Goal: Information Seeking & Learning: Learn about a topic

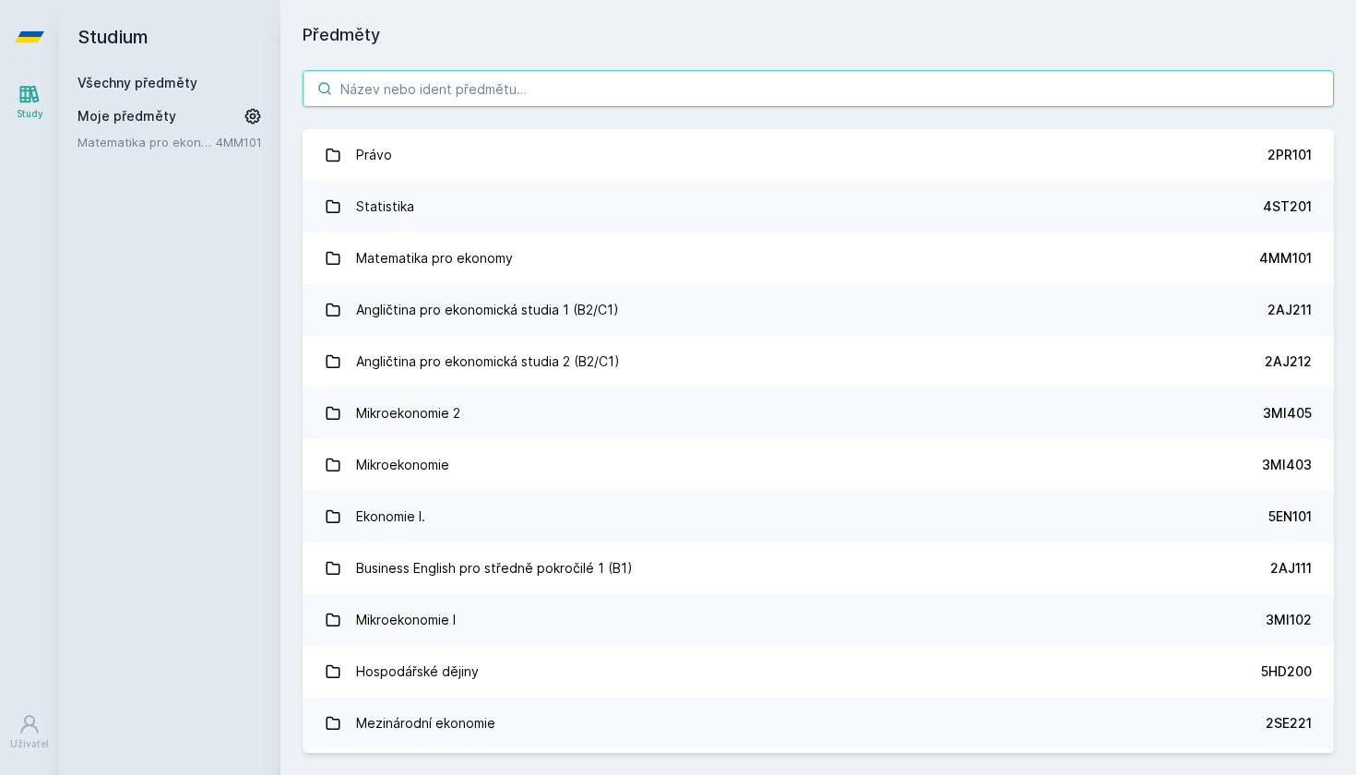
click at [706, 101] on input "search" at bounding box center [819, 88] width 1032 height 37
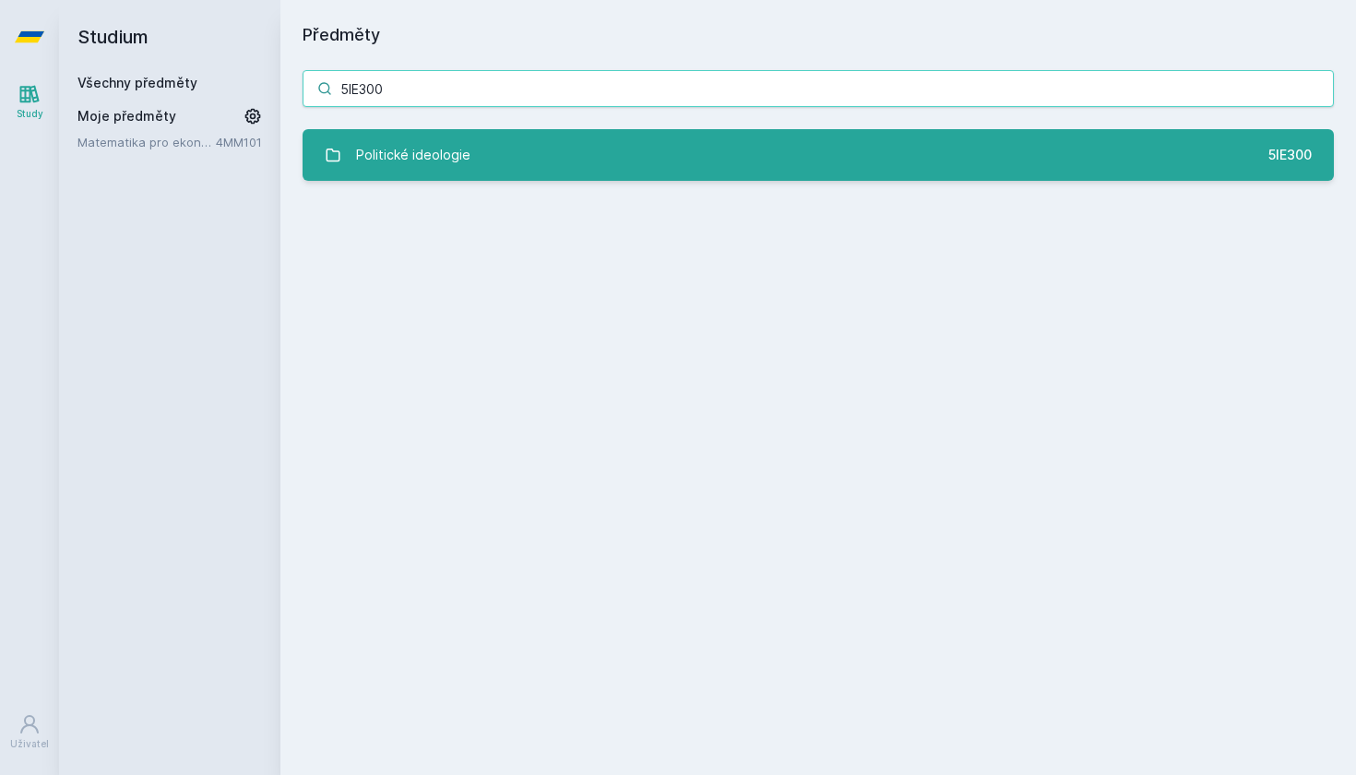
type input "5IE300"
click at [426, 162] on div "Politické ideologie" at bounding box center [413, 155] width 114 height 37
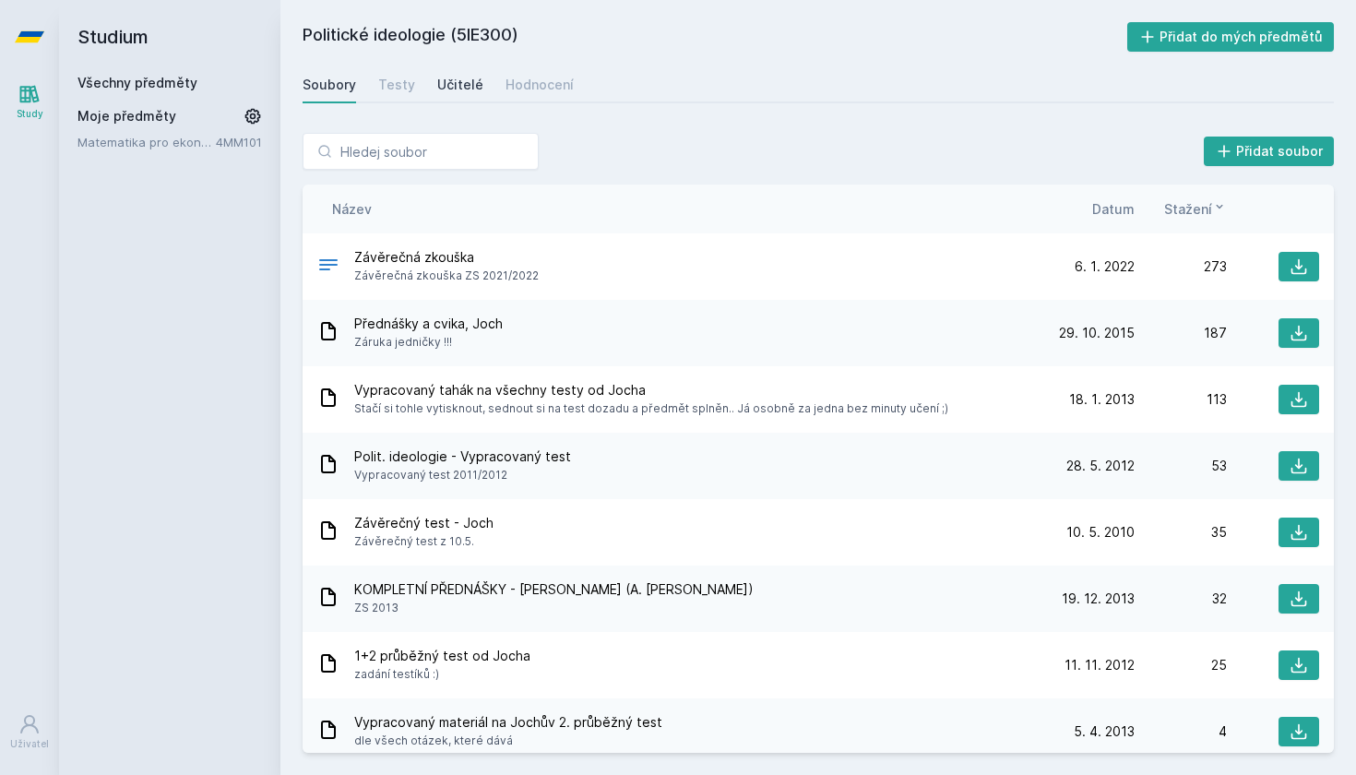
click at [455, 77] on div "Učitelé" at bounding box center [460, 85] width 46 height 18
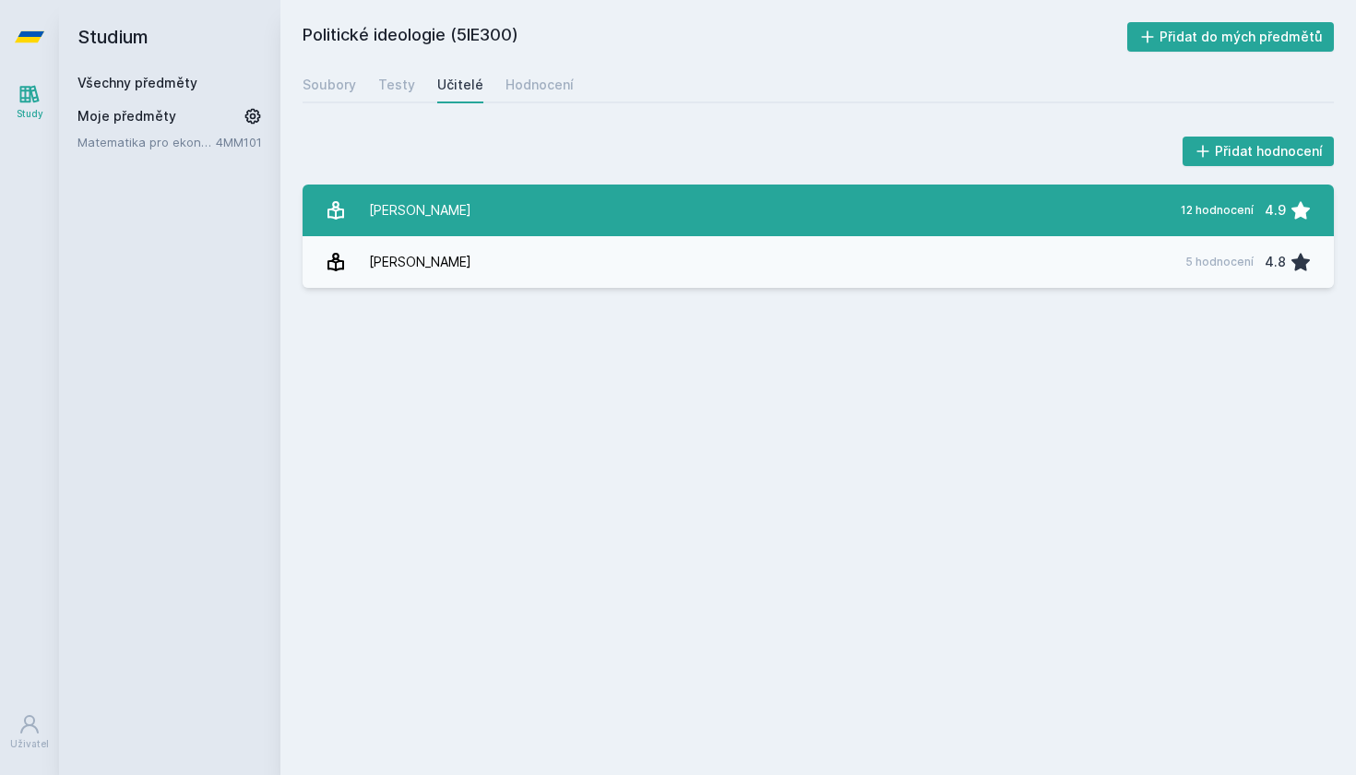
click at [624, 192] on link "[PERSON_NAME] 12 hodnocení 4.9" at bounding box center [819, 211] width 1032 height 52
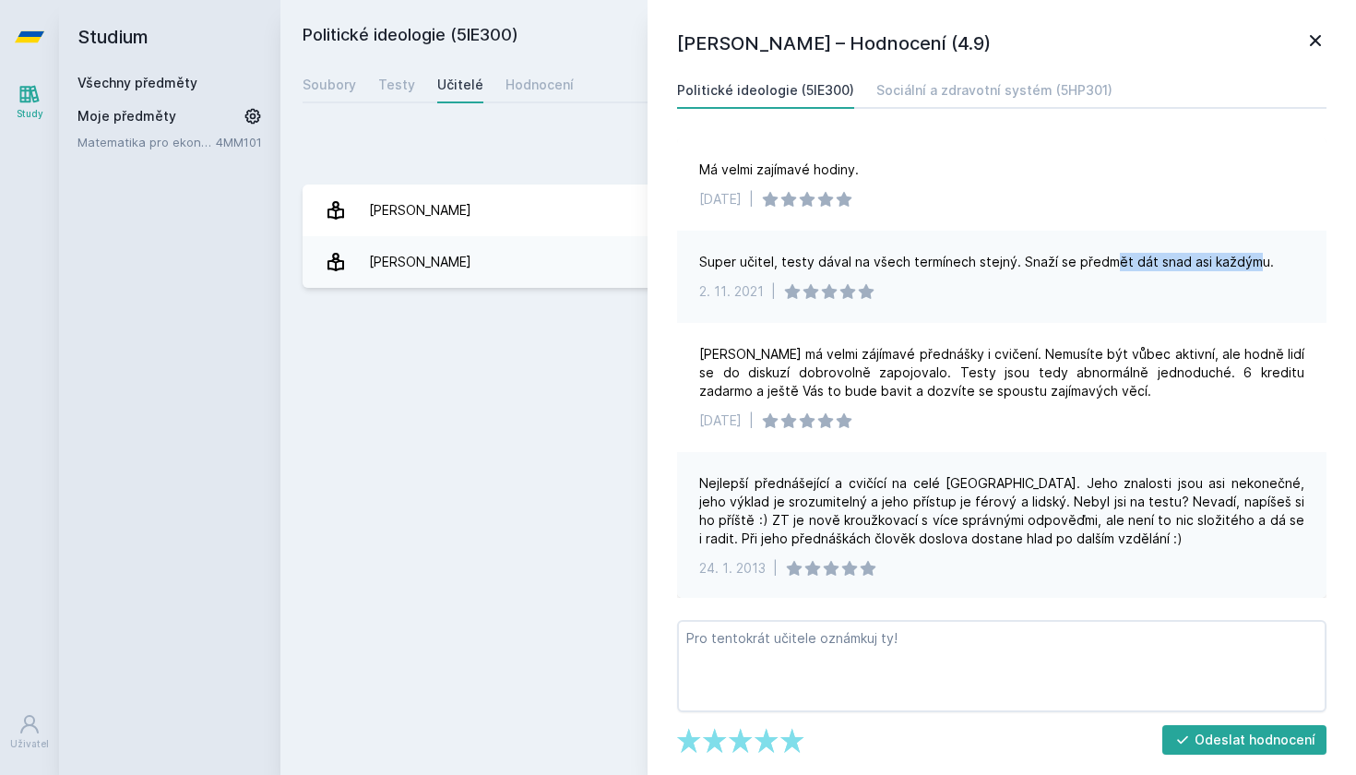
drag, startPoint x: 1113, startPoint y: 261, endPoint x: 1248, endPoint y: 258, distance: 135.7
click at [1248, 258] on div "Super učitel, testy dával na všech termínech stejný. Snaží se předmět dát snad …" at bounding box center [986, 262] width 575 height 18
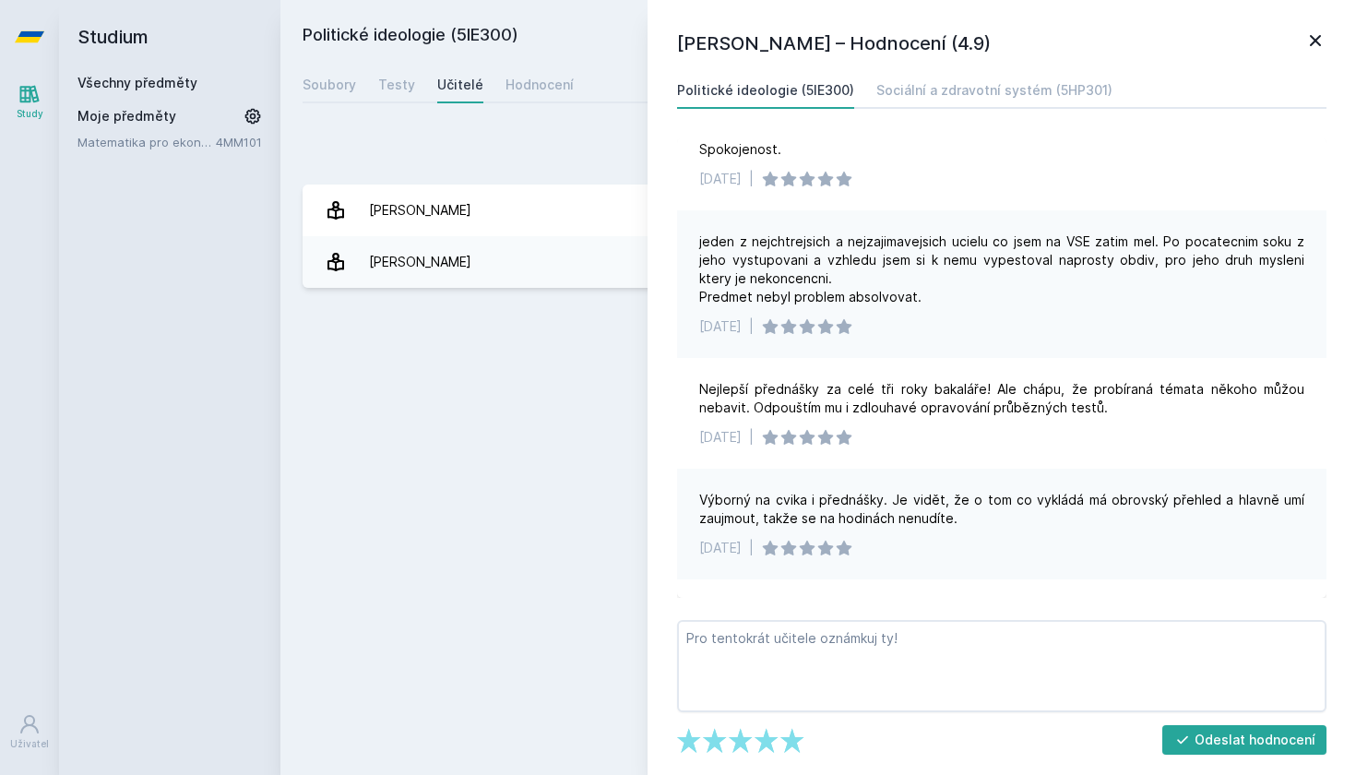
scroll to position [579, 0]
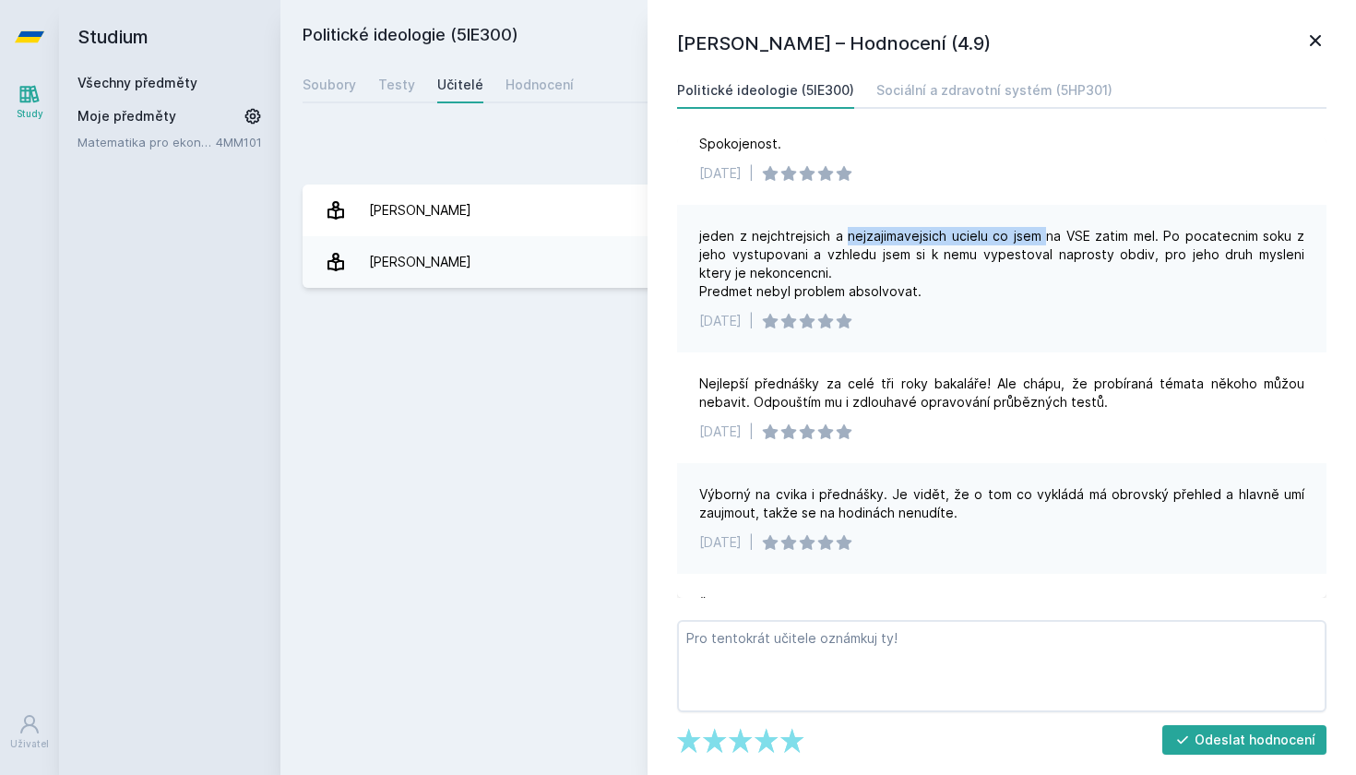
drag, startPoint x: 848, startPoint y: 237, endPoint x: 1044, endPoint y: 227, distance: 196.8
click at [1044, 227] on div "jeden z nejchtrejsich a nejzajimavejsich ucielu co jsem na VSE zatim mel. Po po…" at bounding box center [1001, 264] width 605 height 74
click at [525, 343] on div "Politické ideologie (5IE300) Přidat do mých předmětů Soubory Testy Učitelé Hodn…" at bounding box center [819, 387] width 1032 height 731
click at [1310, 42] on icon at bounding box center [1316, 41] width 22 height 22
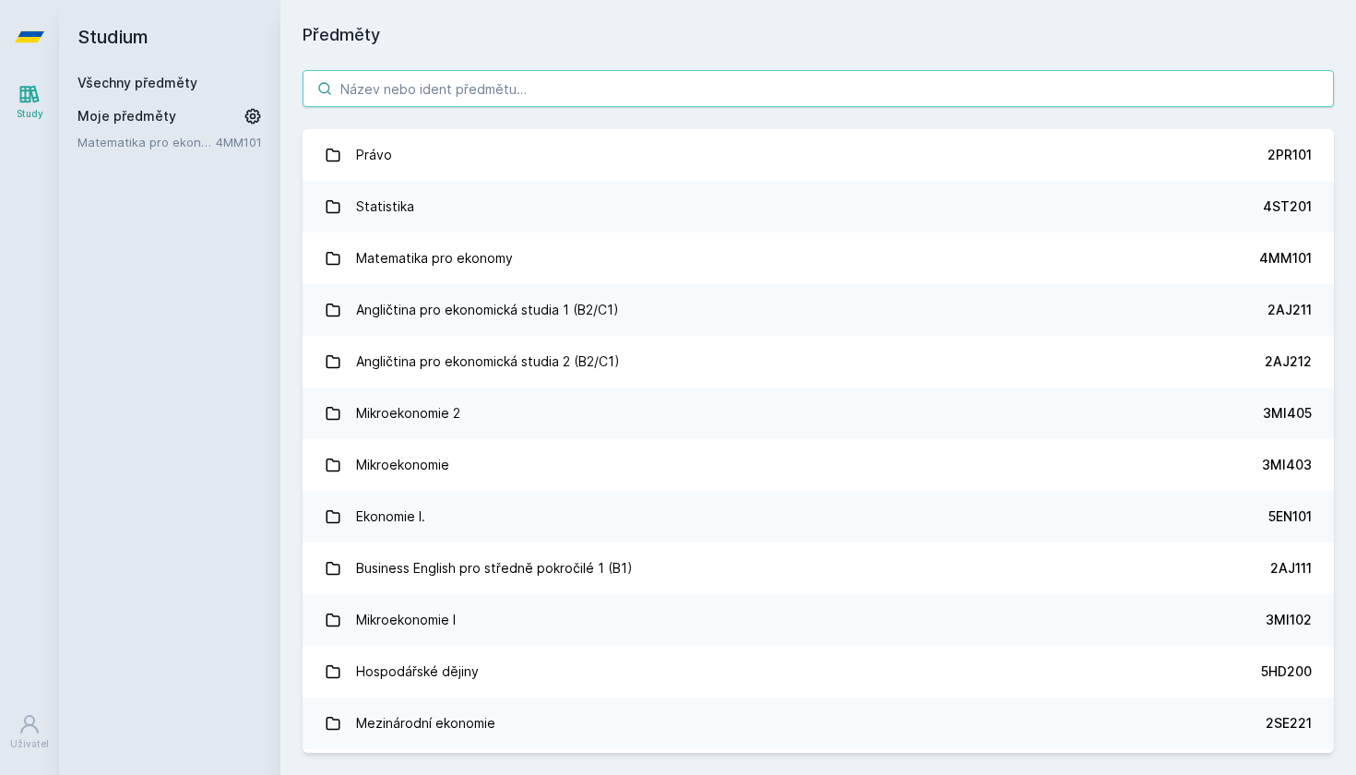
click at [752, 88] on input "search" at bounding box center [819, 88] width 1032 height 37
paste input "5"
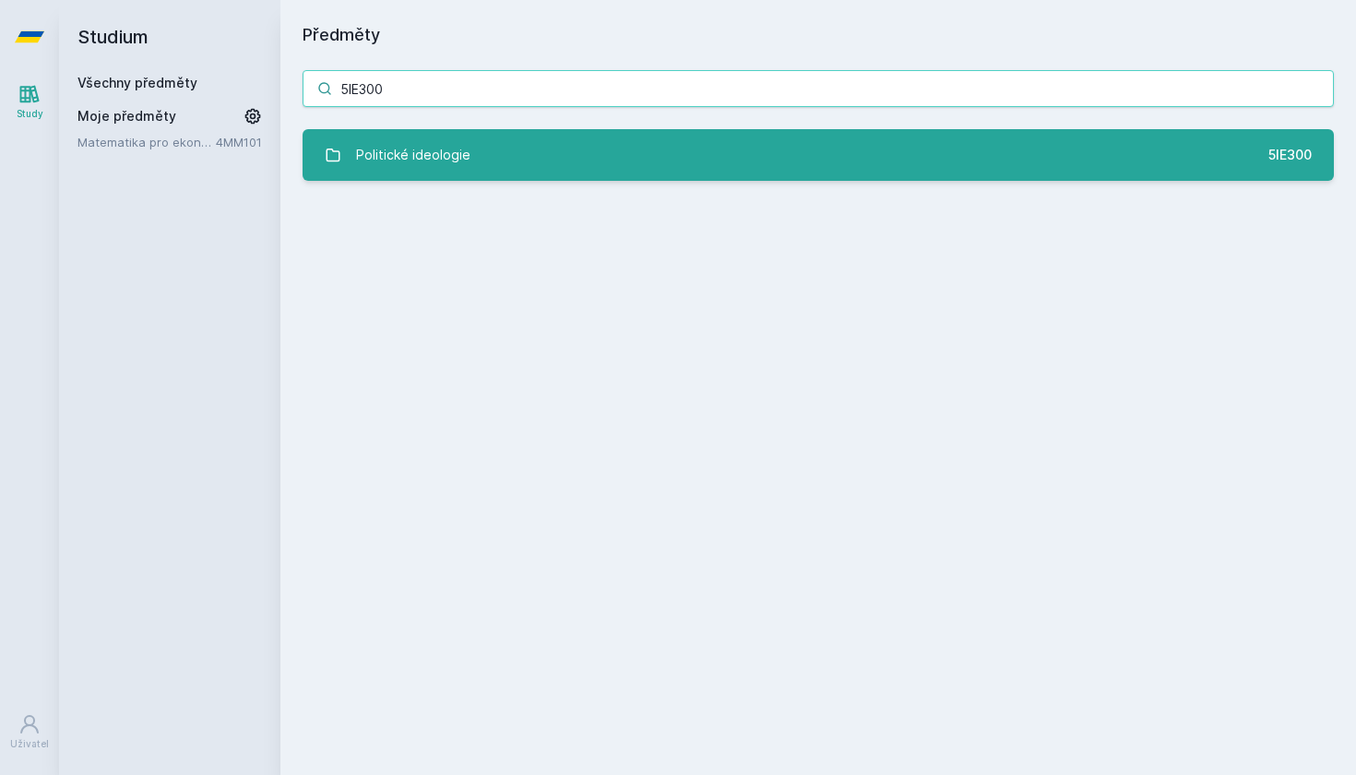
type input "5IE300"
click at [571, 161] on link "Politické ideologie 5IE300" at bounding box center [819, 155] width 1032 height 52
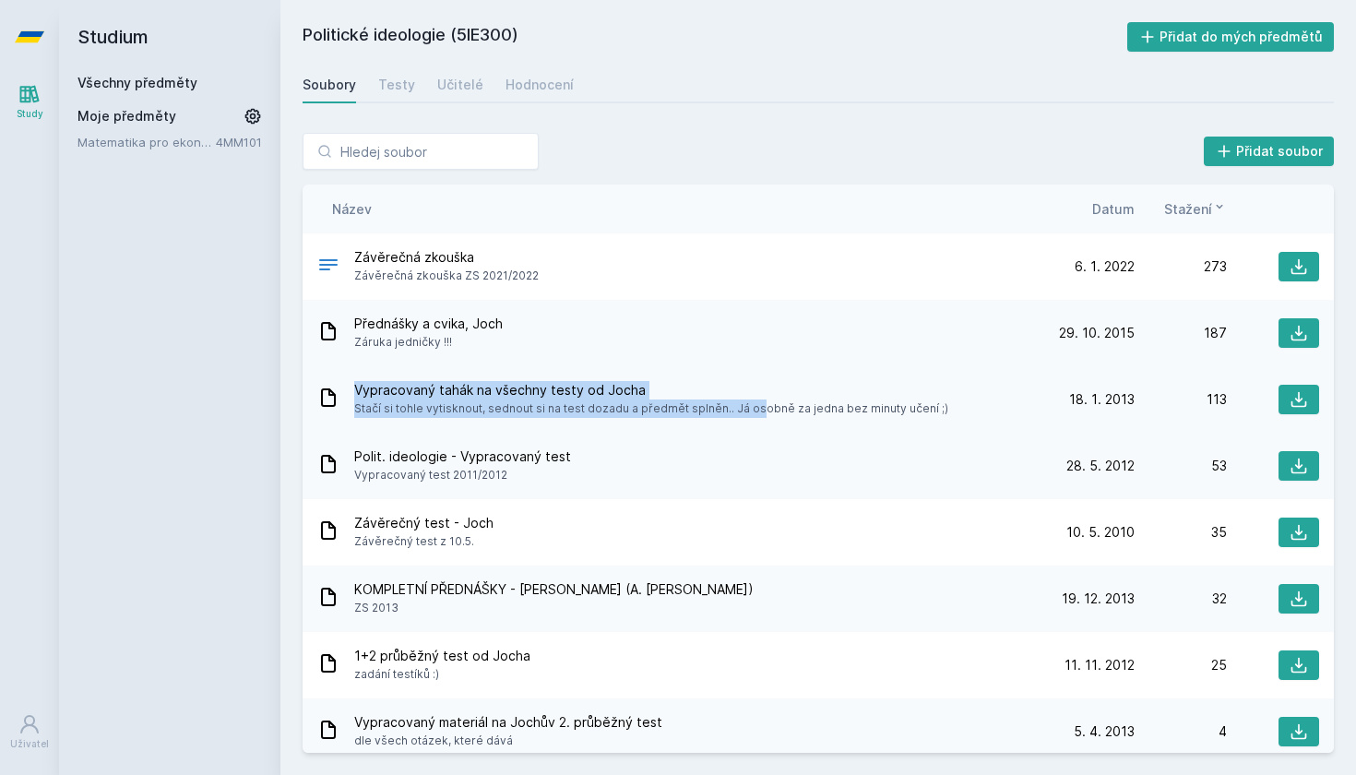
drag, startPoint x: 674, startPoint y: 400, endPoint x: 319, endPoint y: 386, distance: 355.5
click at [319, 386] on div "Vypracovaný tahák na všechny testy od [PERSON_NAME] si tohle vytisknout, sednou…" at bounding box center [679, 399] width 725 height 37
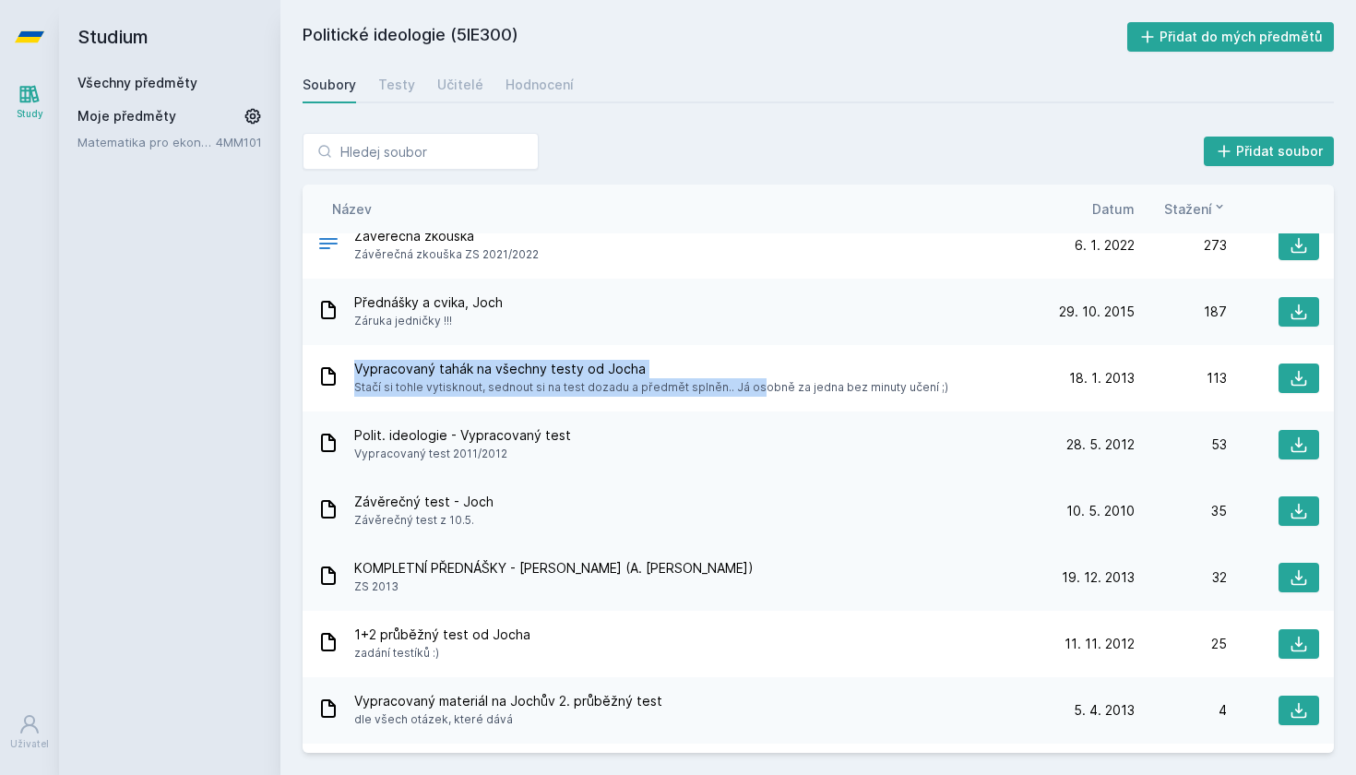
scroll to position [35, 0]
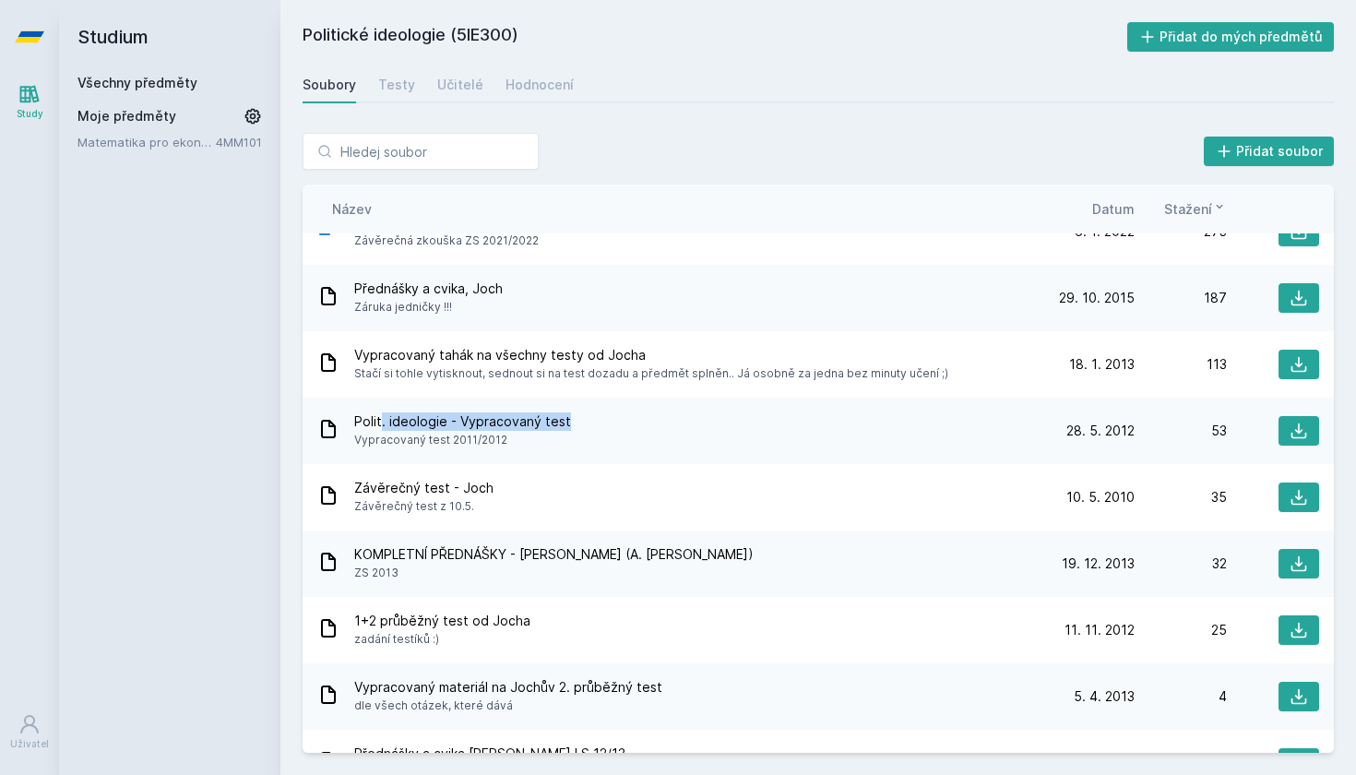
drag, startPoint x: 380, startPoint y: 419, endPoint x: 587, endPoint y: 421, distance: 206.7
click at [587, 421] on div "Polit. ideologie - Vypracovaný test Vypracovaný test 2011/2012" at bounding box center [679, 430] width 725 height 37
drag, startPoint x: 397, startPoint y: 489, endPoint x: 555, endPoint y: 488, distance: 157.8
click at [555, 488] on div "Závěrečný test - [PERSON_NAME] Závěrečný test z 10.5." at bounding box center [679, 497] width 725 height 37
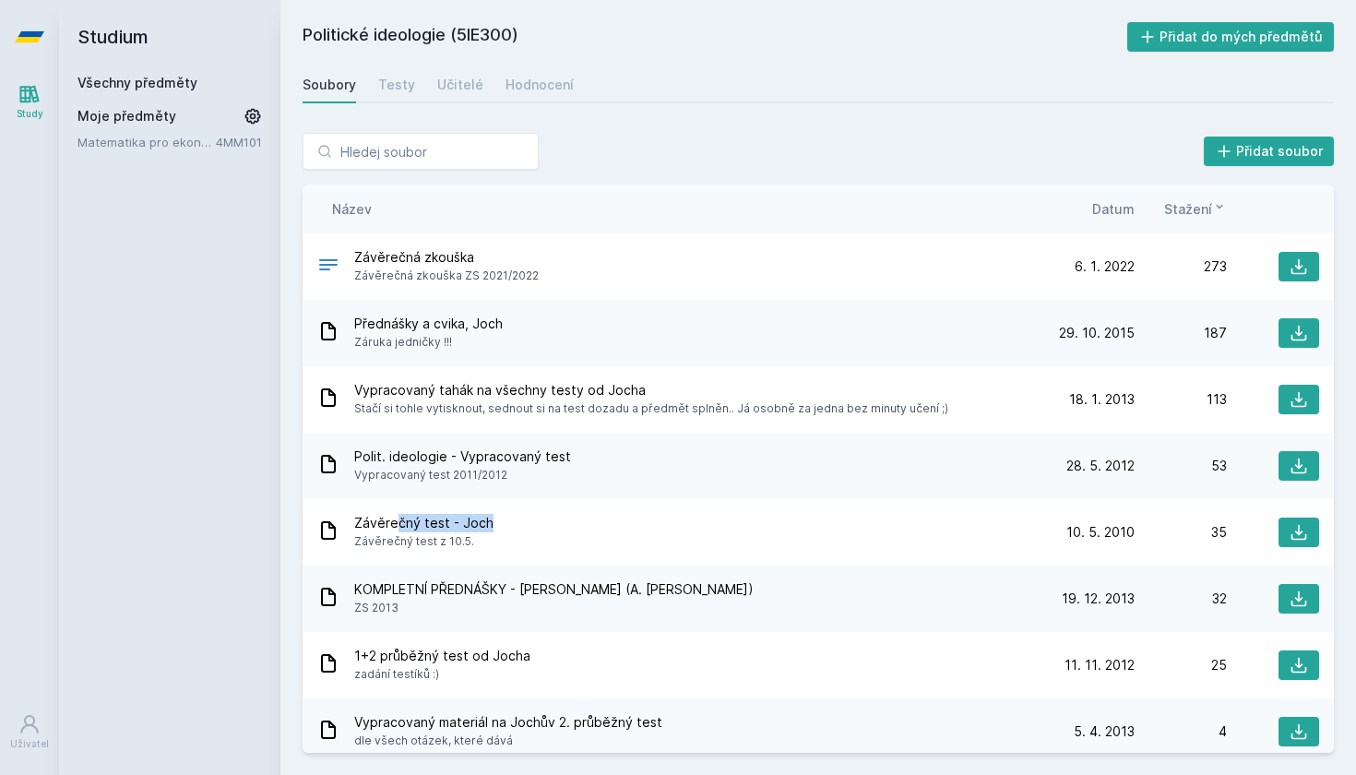
scroll to position [0, 0]
click at [442, 89] on div "Učitelé" at bounding box center [460, 85] width 46 height 18
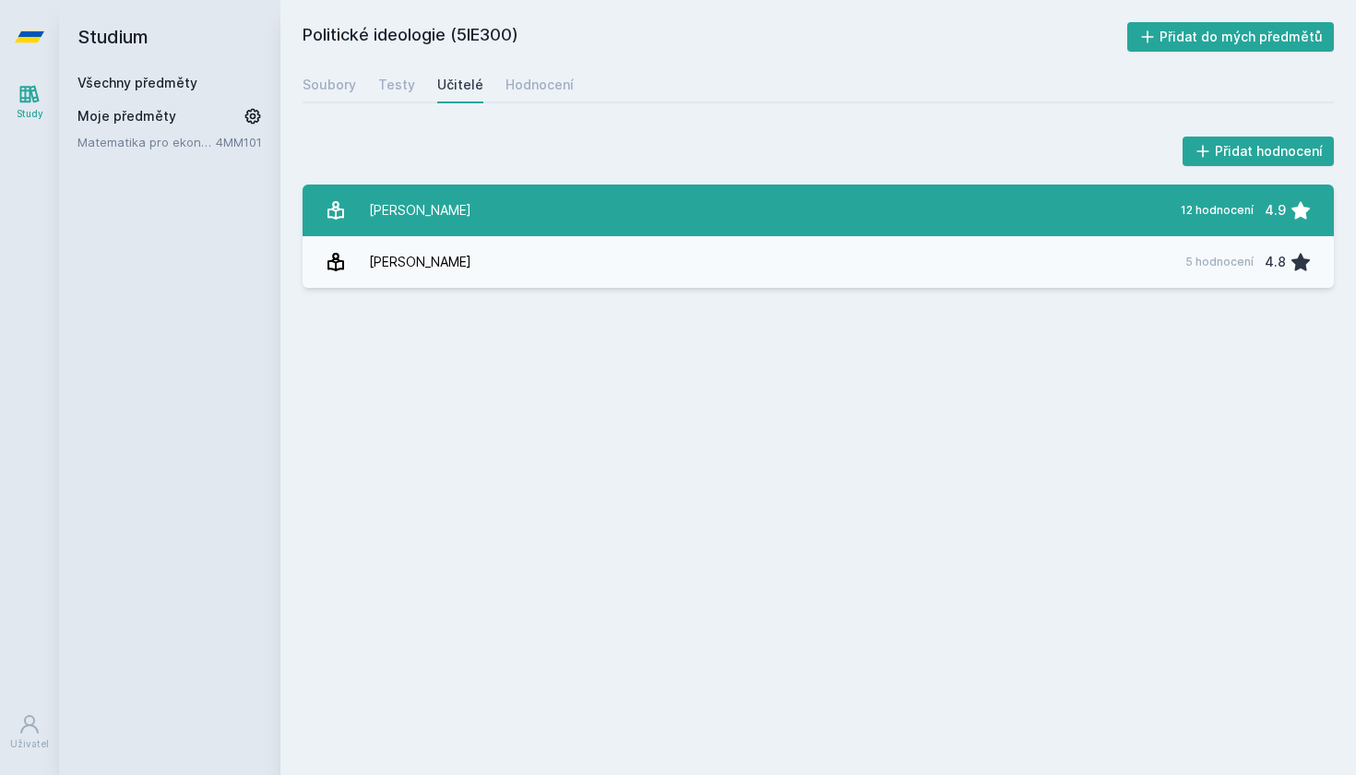
click at [536, 222] on link "[PERSON_NAME] 12 hodnocení 4.9" at bounding box center [819, 211] width 1032 height 52
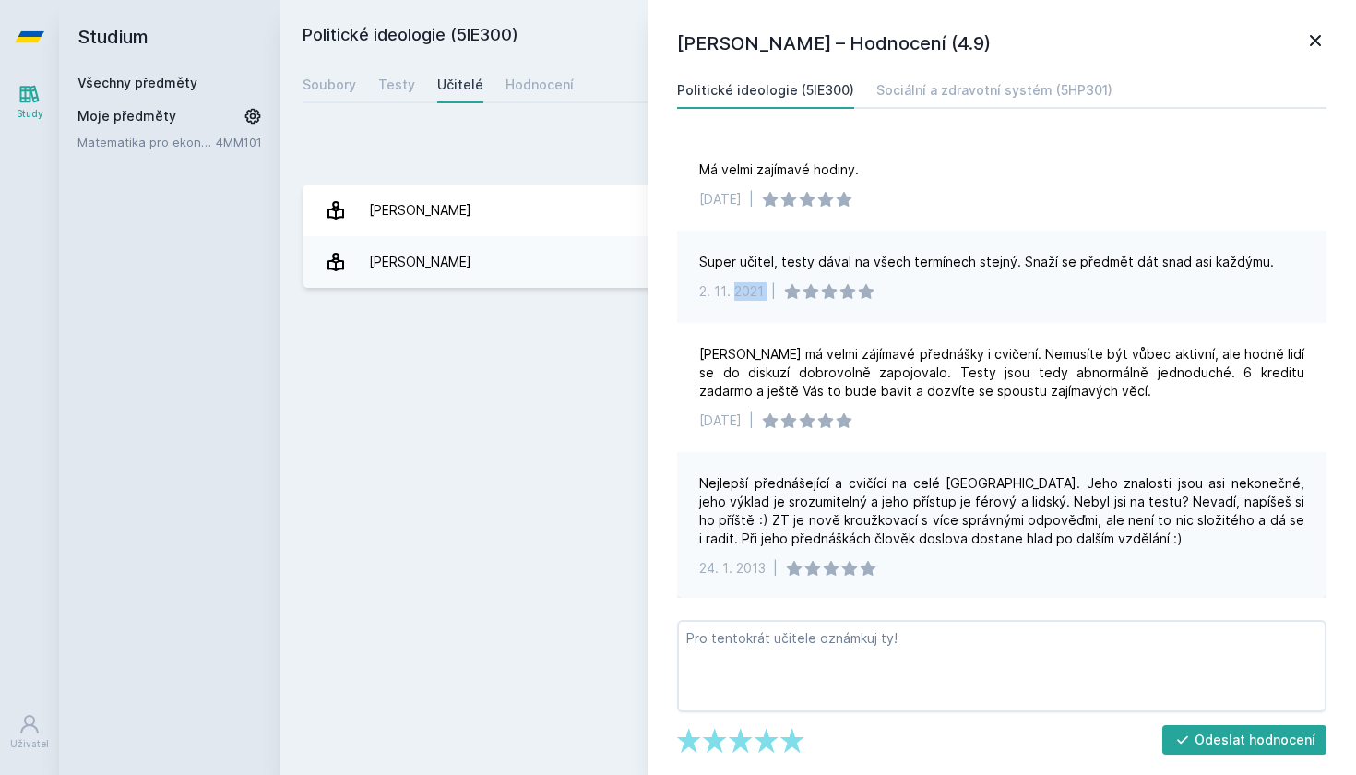
drag, startPoint x: 735, startPoint y: 293, endPoint x: 768, endPoint y: 293, distance: 32.3
click at [768, 293] on div "[DATE] |" at bounding box center [1001, 291] width 605 height 18
drag, startPoint x: 968, startPoint y: 266, endPoint x: 1040, endPoint y: 266, distance: 72.0
click at [1040, 266] on div "Super učitel, testy dával na všech termínech stejný. Snaží se předmět dát snad …" at bounding box center [986, 262] width 575 height 18
